Goal: Task Accomplishment & Management: Manage account settings

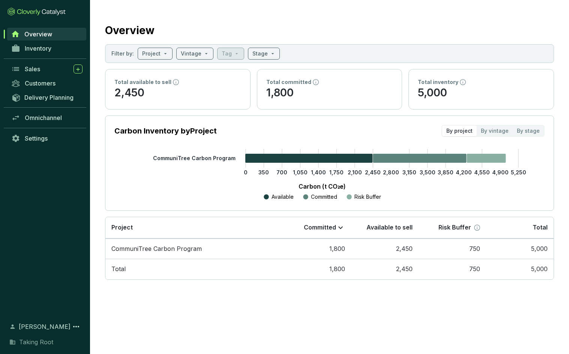
click at [43, 9] on icon at bounding box center [36, 11] width 58 height 8
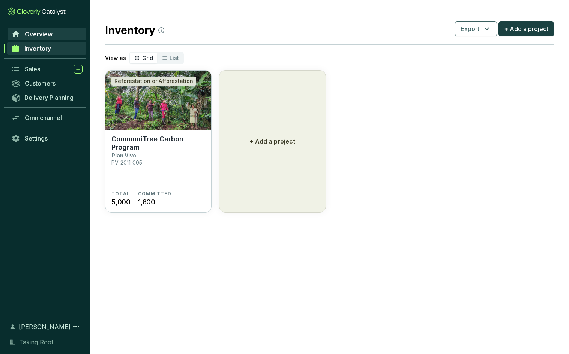
click at [46, 34] on span "Overview" at bounding box center [39, 33] width 28 height 7
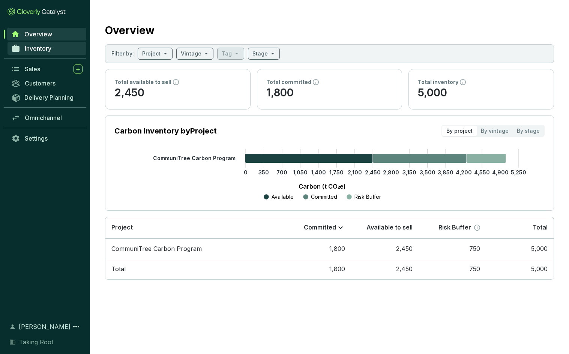
click at [48, 46] on span "Inventory" at bounding box center [38, 48] width 27 height 7
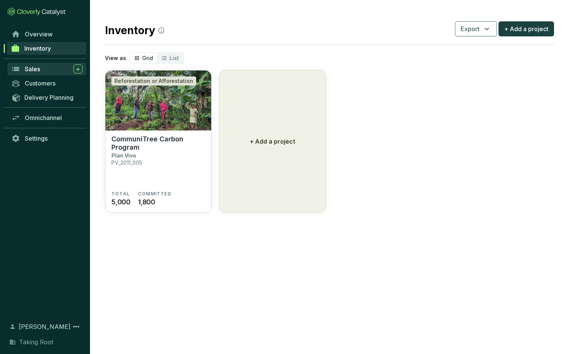
click at [45, 69] on div "Sales" at bounding box center [54, 68] width 58 height 9
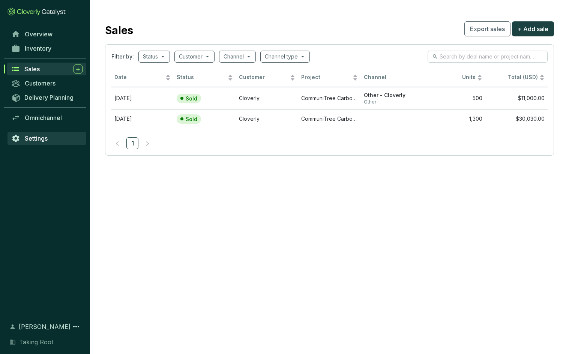
click at [36, 139] on span "Settings" at bounding box center [36, 138] width 23 height 7
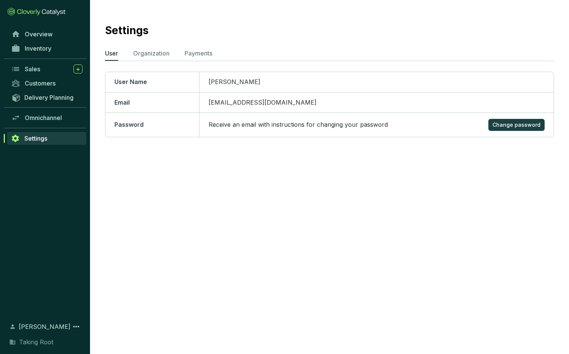
click at [35, 329] on span "Sydney Davenport" at bounding box center [45, 326] width 52 height 9
click at [75, 326] on icon at bounding box center [76, 326] width 9 height 9
click at [45, 343] on span "Taking Root" at bounding box center [36, 341] width 34 height 9
click at [30, 340] on span "Taking Root" at bounding box center [36, 341] width 34 height 9
click at [78, 327] on icon at bounding box center [76, 326] width 9 height 9
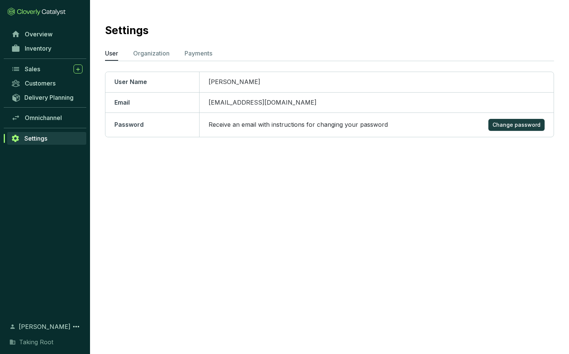
click at [33, 341] on span "Taking Root" at bounding box center [36, 341] width 34 height 9
click at [157, 53] on p "Organization" at bounding box center [151, 53] width 36 height 9
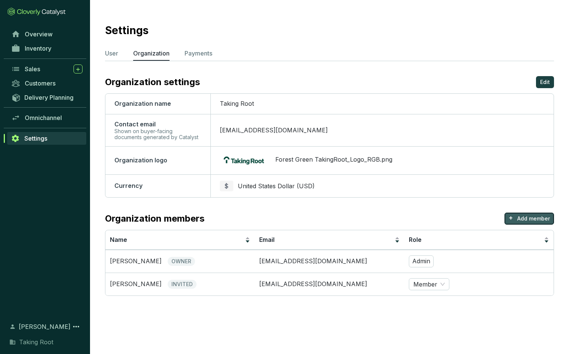
click at [456, 220] on p "Add member" at bounding box center [533, 218] width 33 height 7
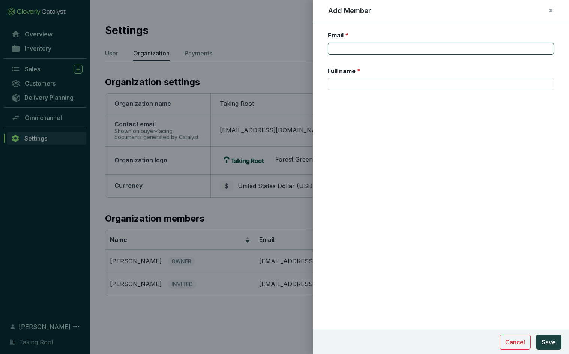
click at [342, 47] on input "Email *" at bounding box center [441, 49] width 226 height 12
type input "katharine@takingroot.com"
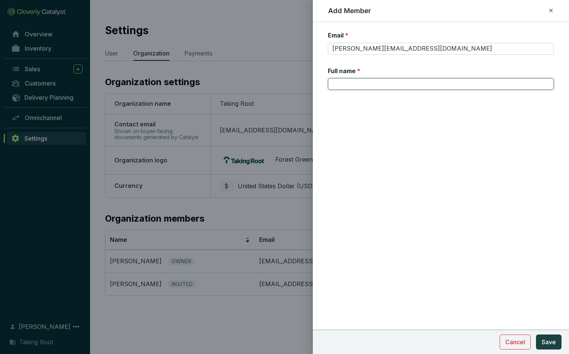
click at [365, 80] on input "Full name *" at bounding box center [441, 84] width 226 height 12
type input "Katharine Vander Laan"
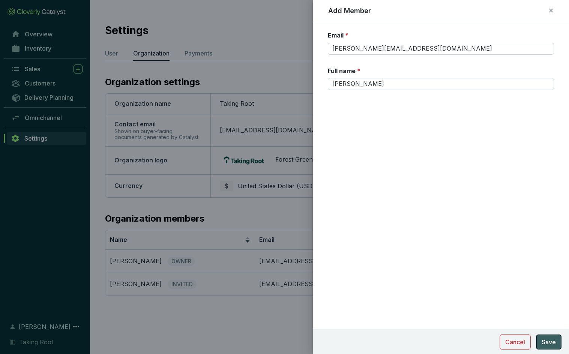
click at [456, 339] on span "Save" at bounding box center [548, 341] width 14 height 9
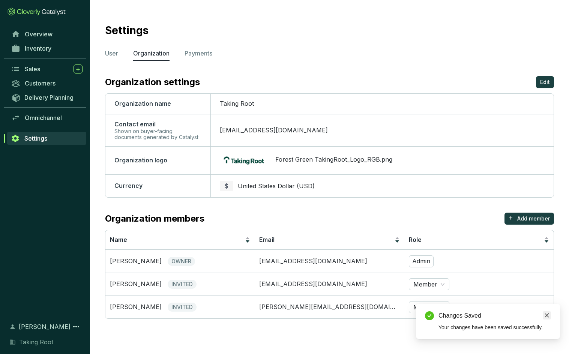
click at [456, 315] on icon "close" at bounding box center [546, 315] width 5 height 5
click at [436, 309] on span "Member" at bounding box center [428, 306] width 31 height 11
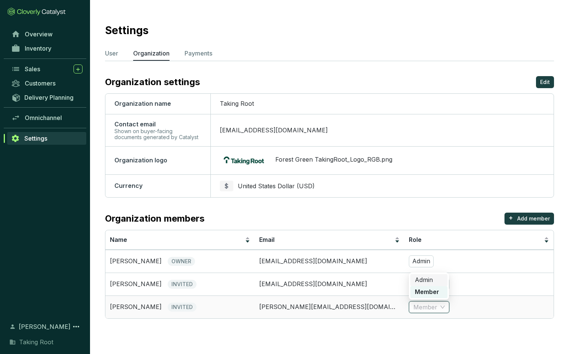
click at [433, 282] on div "Admin" at bounding box center [429, 280] width 28 height 8
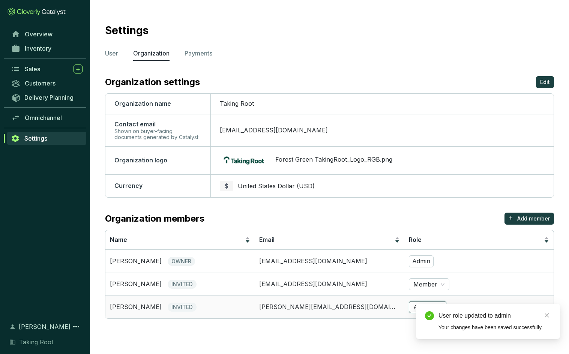
click at [358, 318] on td "katharine@takingroot.com" at bounding box center [329, 306] width 149 height 23
click at [347, 274] on td "sydney@takingroot.com" at bounding box center [329, 284] width 149 height 23
click at [456, 315] on icon "close" at bounding box center [546, 315] width 5 height 5
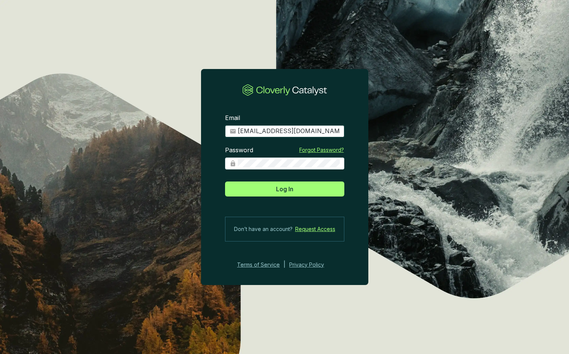
drag, startPoint x: 321, startPoint y: 133, endPoint x: 197, endPoint y: 123, distance: 123.8
click at [197, 123] on section "Email [EMAIL_ADDRESS][DOMAIN_NAME] Password Forgot Password? Log In Don’t have …" at bounding box center [284, 177] width 569 height 354
click at [308, 131] on input "[EMAIL_ADDRESS][DOMAIN_NAME]" at bounding box center [289, 131] width 102 height 8
click at [266, 115] on div "Email [EMAIL_ADDRESS][DOMAIN_NAME]" at bounding box center [284, 125] width 119 height 23
drag, startPoint x: 308, startPoint y: 130, endPoint x: 108, endPoint y: 111, distance: 201.1
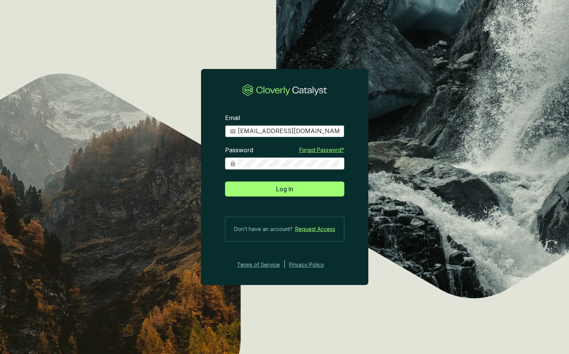
click at [108, 111] on section "Email [EMAIL_ADDRESS][DOMAIN_NAME] Password Forgot Password? Log In Don’t have …" at bounding box center [284, 177] width 569 height 354
type input "katharine@takingroot.com"
click at [75, 126] on section "Email katharine@takingroot.com Password Forgot Password? Log In Don’t have an a…" at bounding box center [284, 177] width 569 height 354
click at [428, 124] on section "Email katharine@takingroot.com Password Forgot Password? Log In Don’t have an a…" at bounding box center [284, 177] width 569 height 354
click at [258, 129] on input "katharine@takingroot.com" at bounding box center [289, 131] width 102 height 8
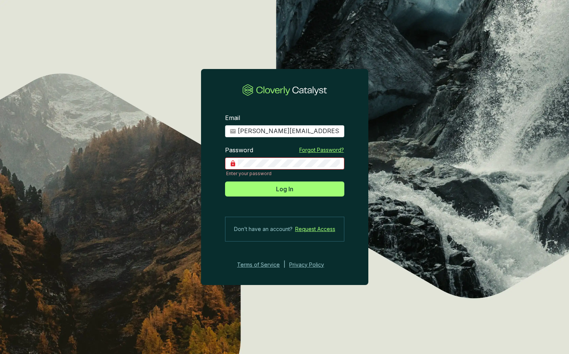
click at [322, 87] on icon at bounding box center [284, 90] width 85 height 12
type input "[EMAIL_ADDRESS][DOMAIN_NAME]"
click at [340, 127] on div at bounding box center [340, 127] width 0 height 0
click at [306, 126] on span "[EMAIL_ADDRESS][DOMAIN_NAME]" at bounding box center [284, 131] width 119 height 12
click at [306, 130] on input "[EMAIL_ADDRESS][DOMAIN_NAME]" at bounding box center [289, 131] width 102 height 8
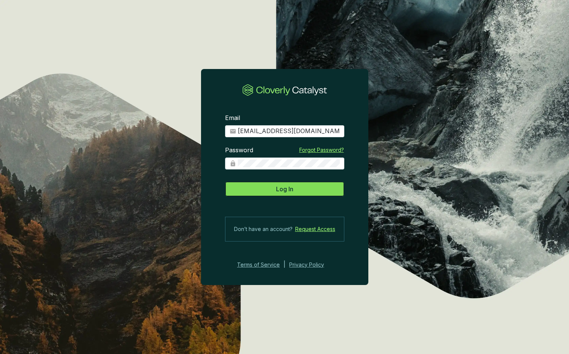
click at [283, 192] on span "Log In" at bounding box center [284, 188] width 17 height 9
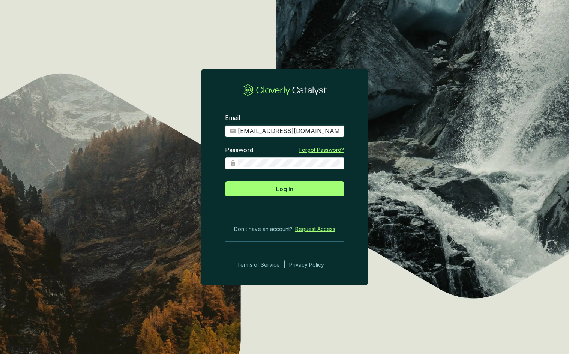
click at [340, 127] on div at bounding box center [340, 127] width 0 height 0
type input "[PERSON_NAME][EMAIL_ADDRESS][DOMAIN_NAME]"
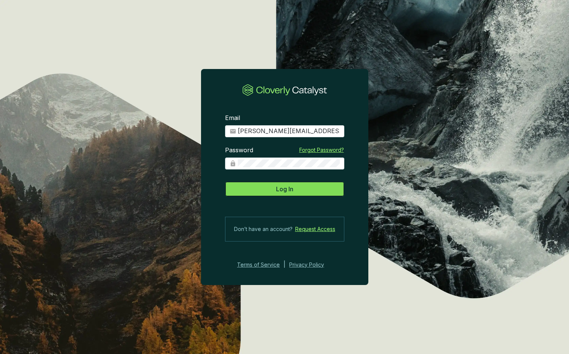
click at [287, 188] on span "Log In" at bounding box center [284, 188] width 17 height 9
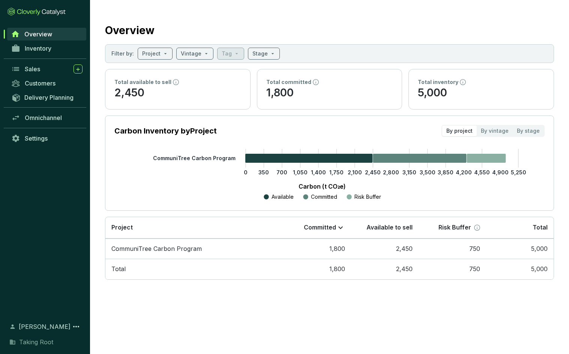
click at [43, 327] on span "[PERSON_NAME]" at bounding box center [45, 326] width 52 height 9
click at [74, 324] on icon at bounding box center [76, 326] width 9 height 9
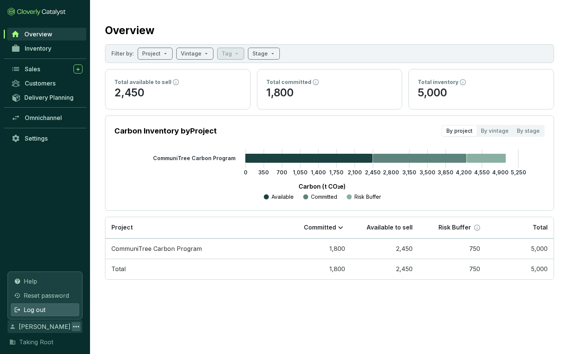
click at [63, 312] on div "Log out" at bounding box center [45, 309] width 68 height 13
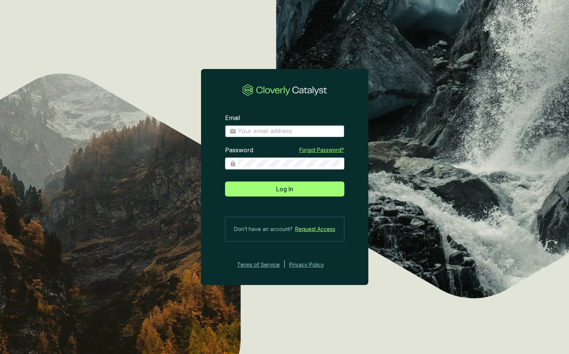
type input "[EMAIL_ADDRESS][DOMAIN_NAME]"
